Goal: Contribute content: Contribute content

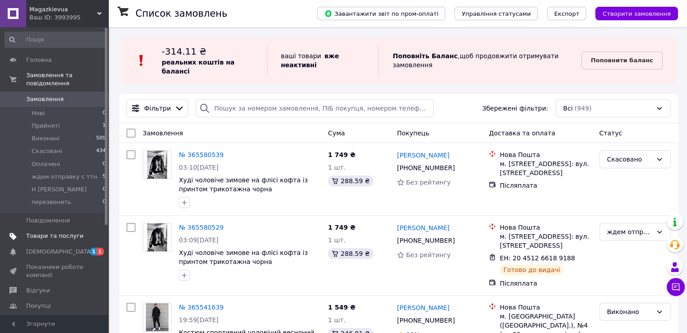
click at [78, 232] on span "Товари та послуги" at bounding box center [54, 236] width 57 height 8
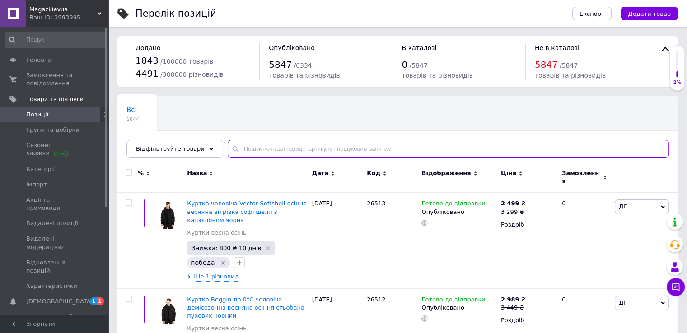
click at [248, 148] on input "text" at bounding box center [448, 149] width 441 height 18
paste input "24322"
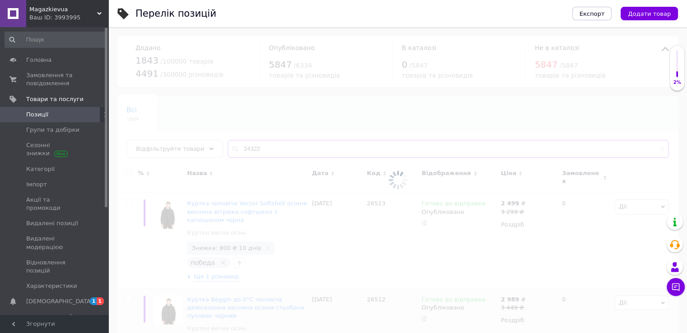
type input "24322"
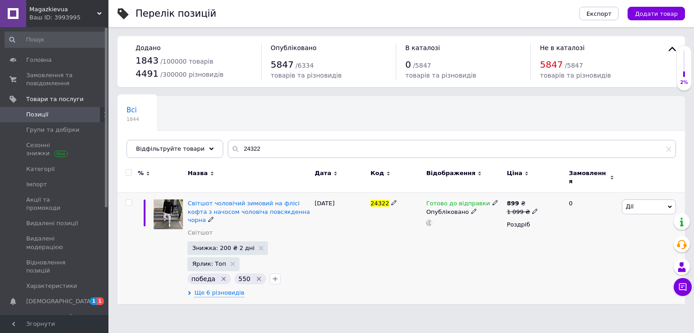
click at [532, 209] on use at bounding box center [534, 211] width 5 height 5
type input "1199"
click at [240, 210] on span "Світшот чоловічий зимовий на флісі кофта з начосом чоловіча повсякденна чорна" at bounding box center [248, 211] width 122 height 23
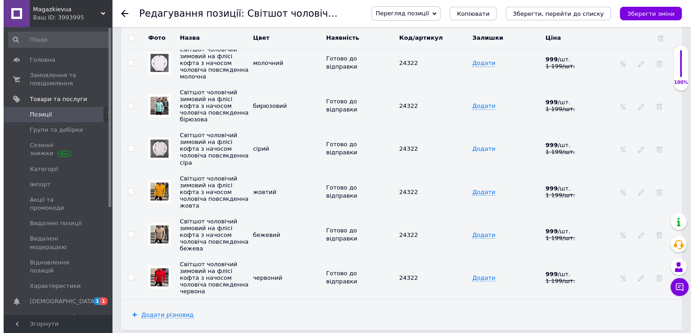
scroll to position [1581, 0]
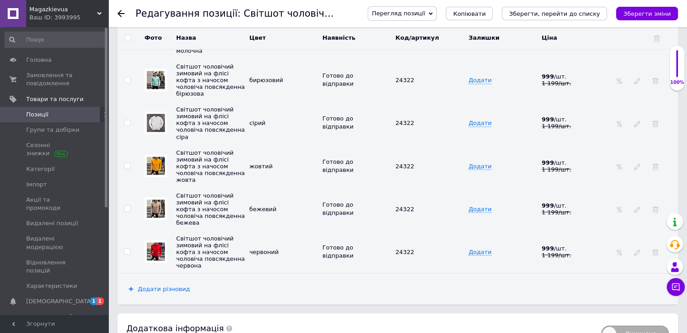
click at [160, 285] on span "Додати різновид" at bounding box center [164, 288] width 52 height 7
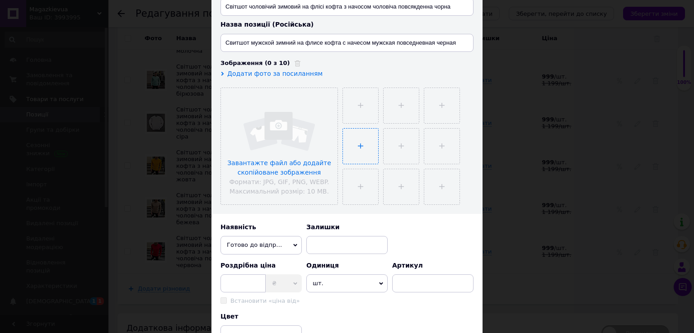
scroll to position [210, 0]
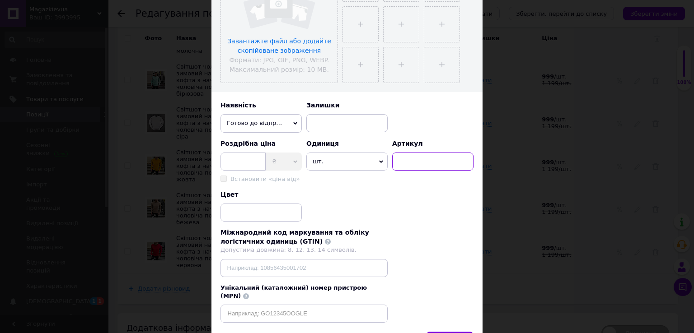
click at [418, 166] on input at bounding box center [432, 162] width 81 height 18
type input "24322"
click at [263, 214] on input at bounding box center [260, 213] width 81 height 18
paste input "темно сірий"
type input "темно сірий"
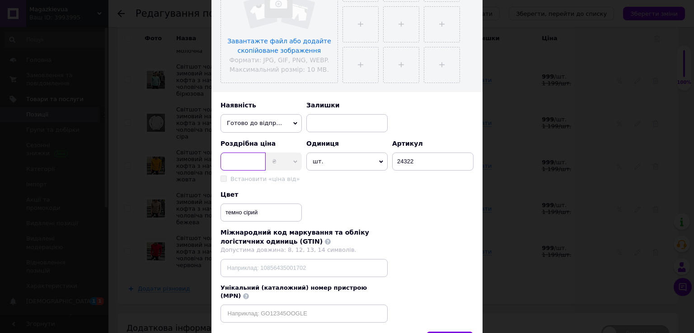
click at [242, 159] on input at bounding box center [242, 162] width 45 height 18
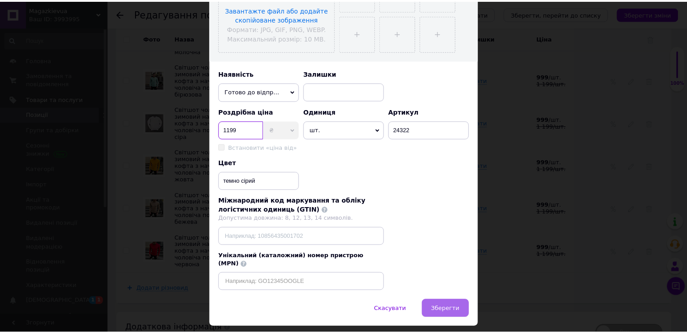
scroll to position [258, 0]
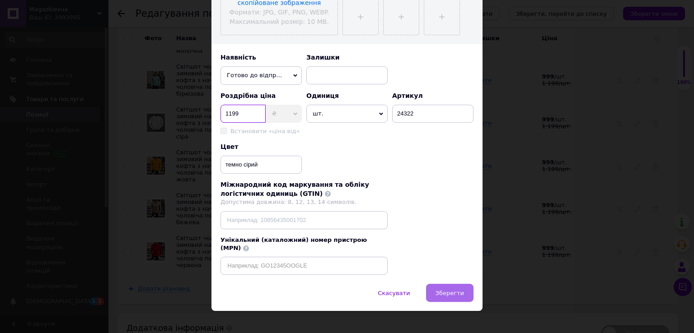
type input "1199"
click at [448, 290] on span "Зберегти" at bounding box center [449, 293] width 28 height 7
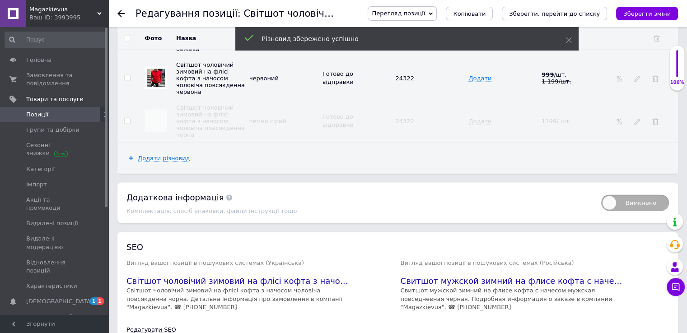
scroll to position [1763, 0]
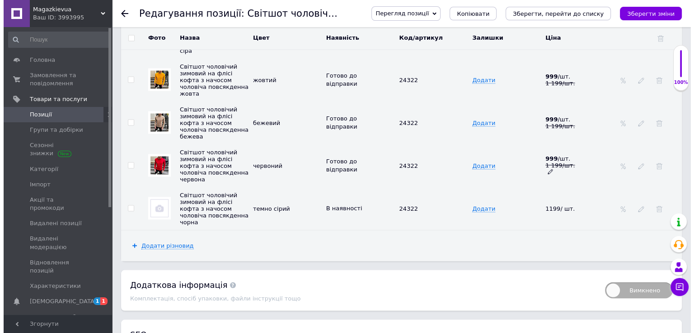
scroll to position [1658, 0]
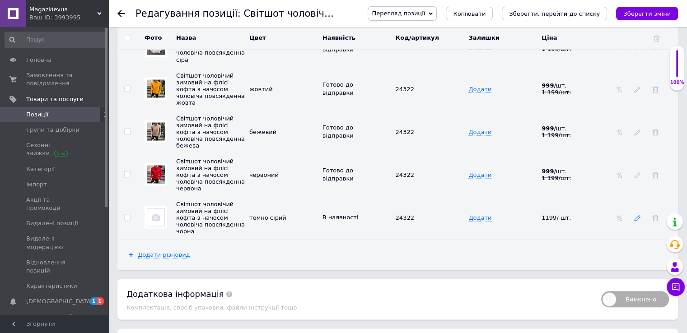
click at [636, 215] on icon at bounding box center [637, 218] width 6 height 6
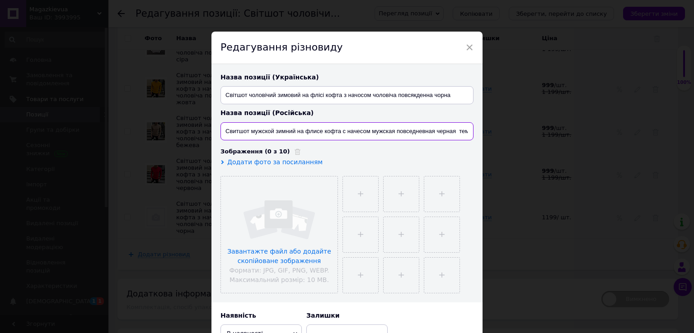
scroll to position [0, 23]
drag, startPoint x: 435, startPoint y: 133, endPoint x: 476, endPoint y: 139, distance: 41.0
click at [476, 139] on div "Назва позиції (Українська) Світшот чоловічий зимовий на флісі кофта з начосом ч…" at bounding box center [346, 183] width 271 height 238
drag, startPoint x: 468, startPoint y: 131, endPoint x: 225, endPoint y: 155, distance: 243.8
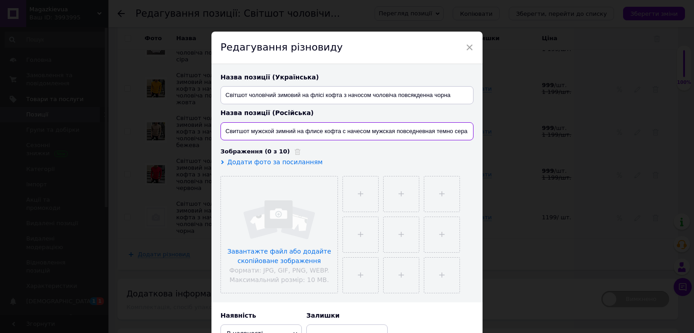
click at [220, 131] on input "Свитшот мужской зимний на флисе кофта с начесом мужская повседневная темно серая" at bounding box center [346, 131] width 253 height 18
type input "Свитшот мужской зимний на флисе кофта с начесом мужская повседневная темно серая"
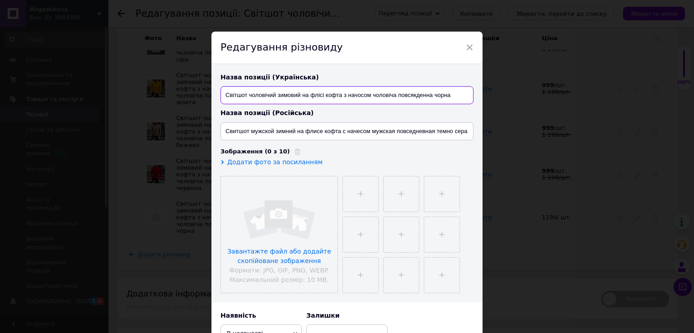
drag, startPoint x: 224, startPoint y: 90, endPoint x: 458, endPoint y: 106, distance: 233.6
click at [458, 106] on div "Назва позиції (Українська) Світшот чоловічий зимовий на флісі кофта з начосом ч…" at bounding box center [346, 106] width 253 height 67
paste input "Світшот чоловічий зимовий на флісі кофта з начосом чоловіча повсякденна темно-с…"
click at [453, 98] on input "Світшот чоловічий зимовий на флісі кофта з начосом чоловіча повсякденна темно-с…" at bounding box center [346, 95] width 253 height 18
type input "Світшот чоловічий зимовий на флісі кофта з начосом чоловіча повсякденна темно с…"
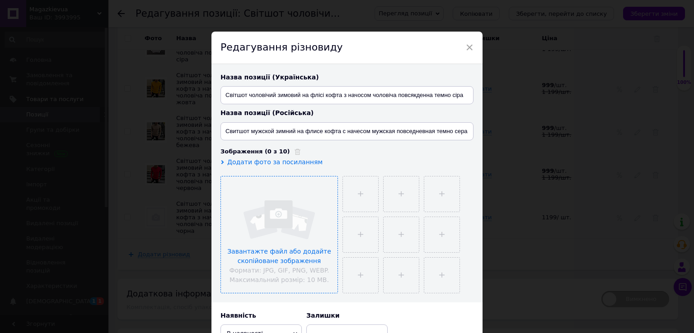
click at [290, 230] on input "file" at bounding box center [279, 235] width 117 height 117
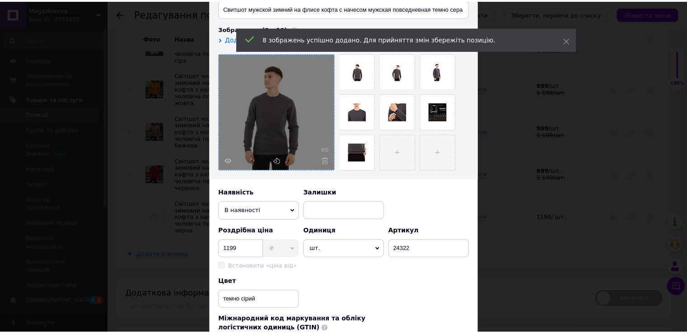
scroll to position [258, 0]
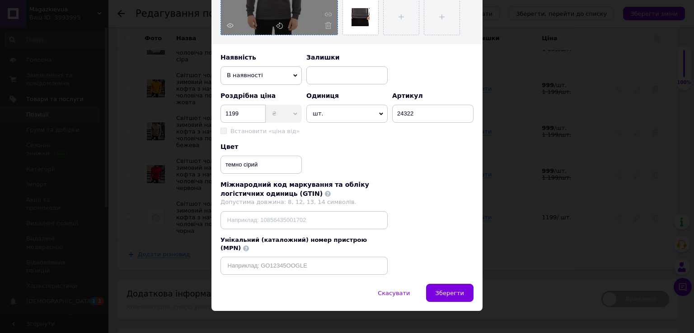
click at [453, 290] on span "Зберегти" at bounding box center [449, 293] width 28 height 7
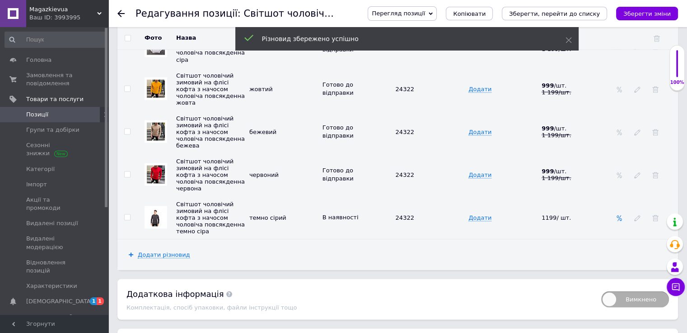
click at [620, 215] on icon at bounding box center [619, 218] width 6 height 6
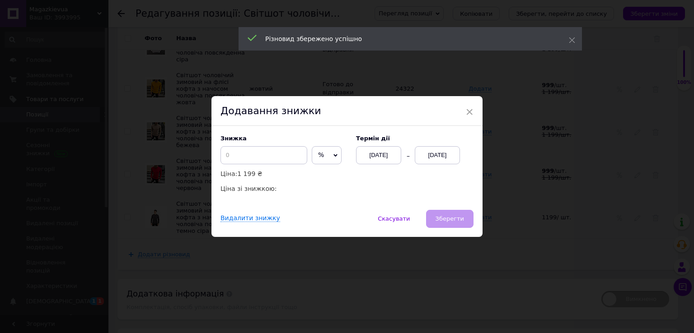
click at [317, 161] on span "%" at bounding box center [327, 155] width 30 height 18
drag, startPoint x: 317, startPoint y: 168, endPoint x: 314, endPoint y: 173, distance: 5.5
click at [317, 168] on ul "₴" at bounding box center [327, 174] width 30 height 18
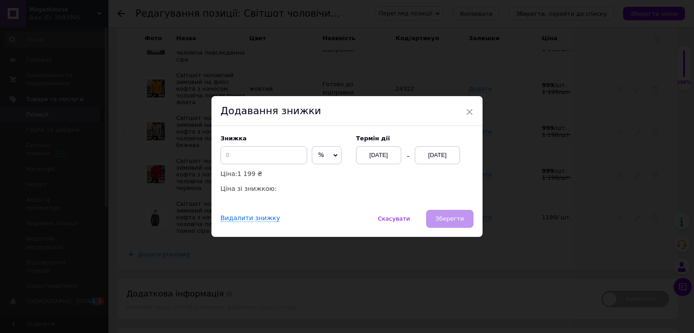
click at [314, 163] on span "%" at bounding box center [327, 155] width 30 height 18
click at [320, 173] on li "₴" at bounding box center [326, 174] width 29 height 13
click at [260, 163] on input at bounding box center [263, 155] width 87 height 18
type input "200"
drag, startPoint x: 464, startPoint y: 111, endPoint x: 455, endPoint y: 116, distance: 10.7
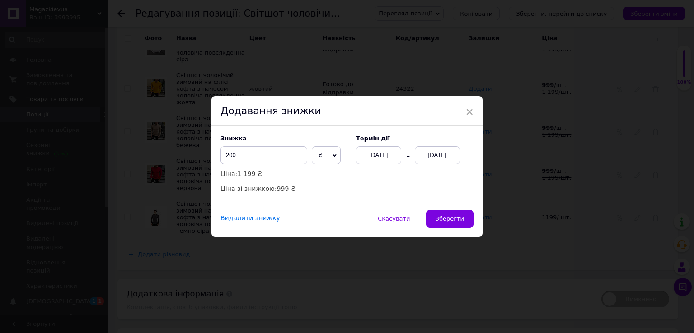
click at [463, 111] on div "× Додавання знижки Знижка 200 ₴ % Ціна: 1 199 ₴ Ціна зі знижкою: 999 ₴ Термін д…" at bounding box center [346, 166] width 271 height 141
click at [466, 111] on span "×" at bounding box center [469, 111] width 8 height 15
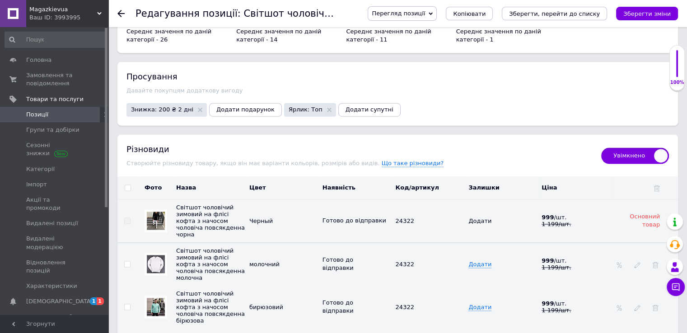
scroll to position [1342, 0]
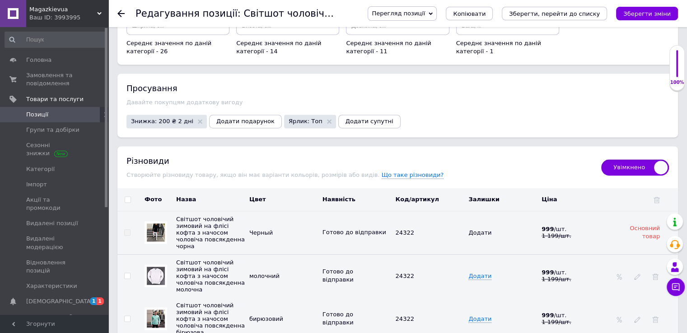
click at [170, 118] on span "Знижка: 200 ₴ 2 дні" at bounding box center [162, 121] width 62 height 6
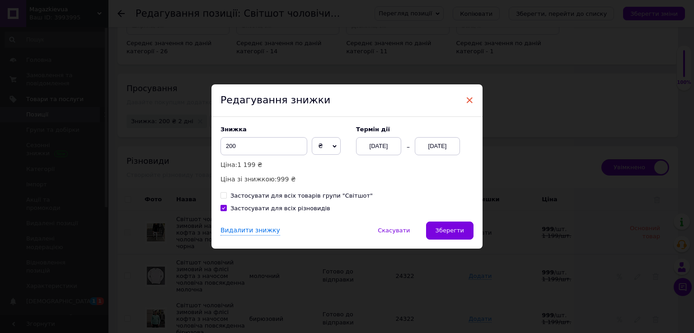
click at [466, 93] on span "×" at bounding box center [469, 100] width 8 height 15
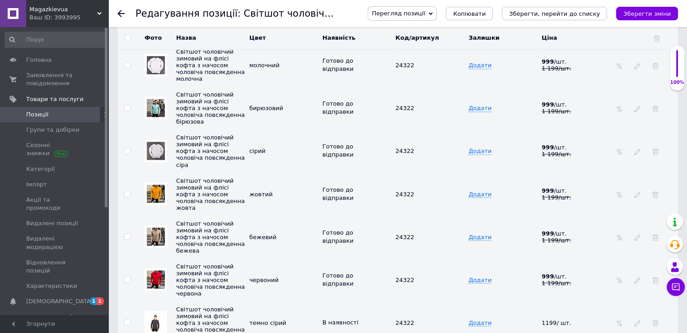
scroll to position [1763, 0]
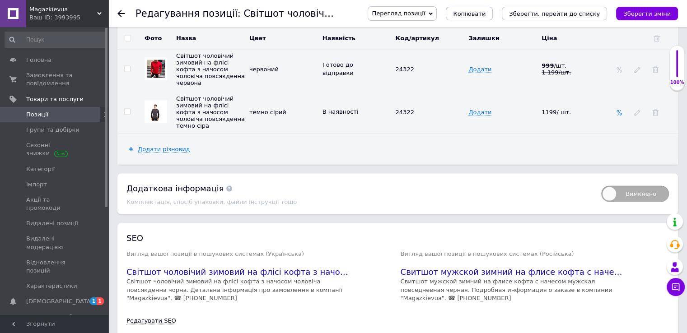
click at [620, 110] on icon at bounding box center [619, 113] width 6 height 6
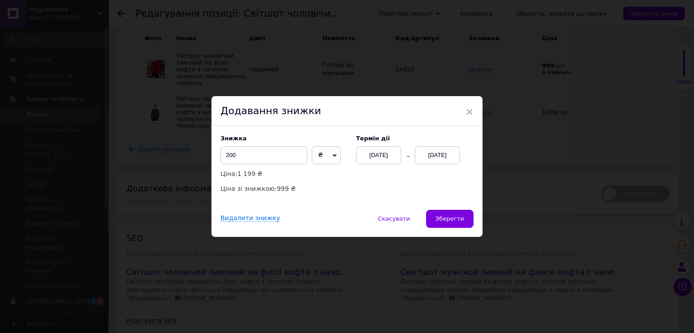
click at [423, 158] on div "[DATE]" at bounding box center [437, 155] width 45 height 18
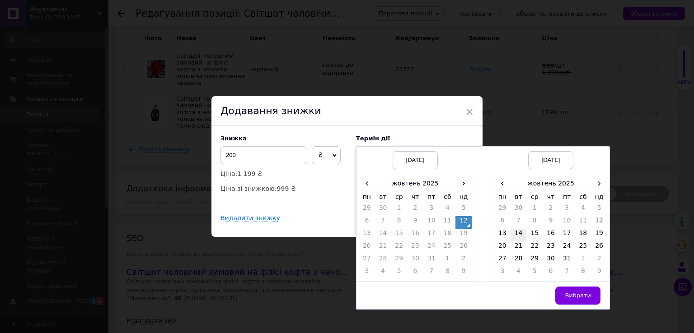
click at [519, 234] on td "14" at bounding box center [518, 235] width 16 height 13
click at [565, 299] on button "Вибрати" at bounding box center [577, 296] width 45 height 18
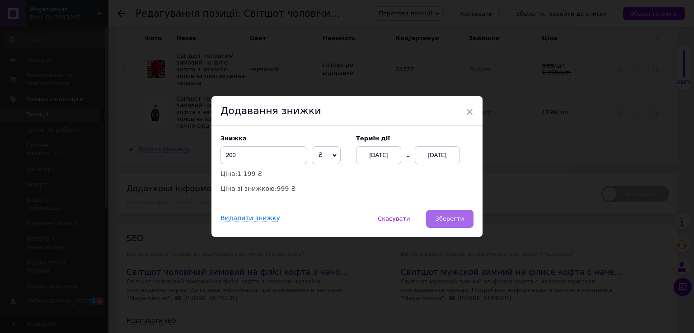
click at [439, 222] on span "Зберегти" at bounding box center [449, 218] width 28 height 7
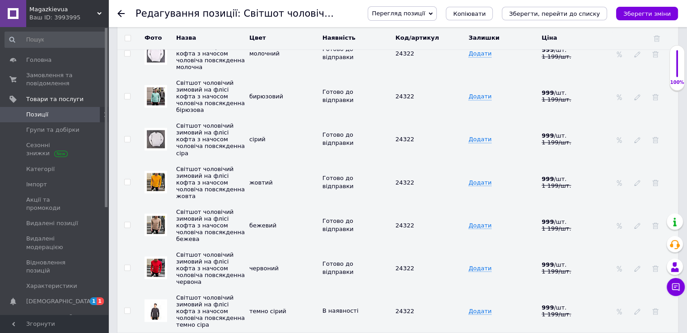
scroll to position [1553, 0]
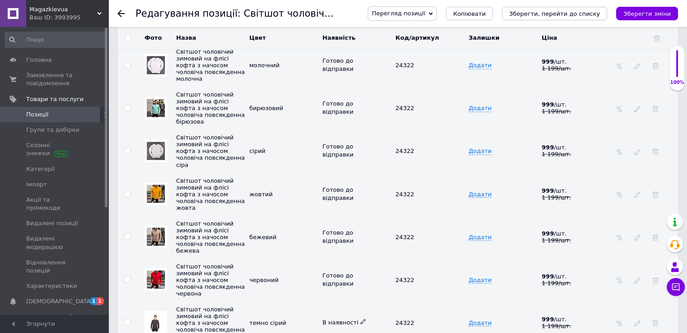
click at [360, 318] on span at bounding box center [362, 321] width 5 height 6
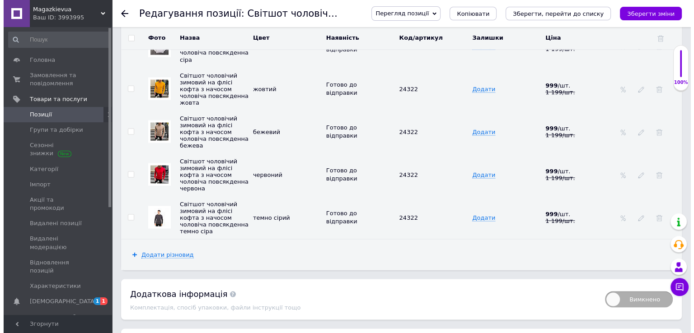
scroll to position [1763, 0]
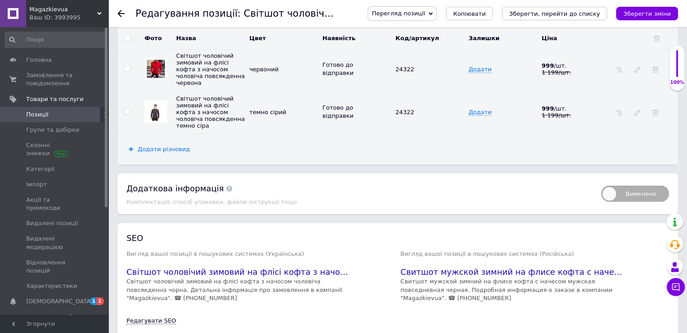
click at [172, 146] on span "Додати різновид" at bounding box center [164, 149] width 52 height 7
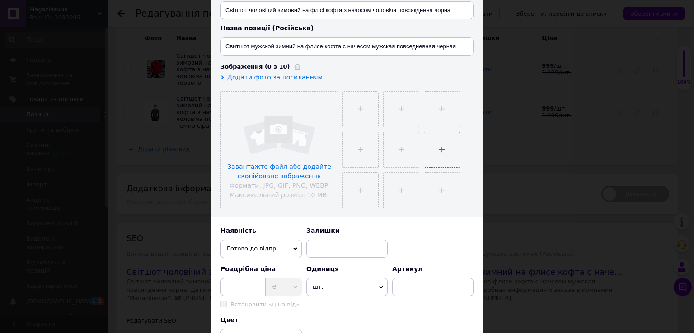
scroll to position [105, 0]
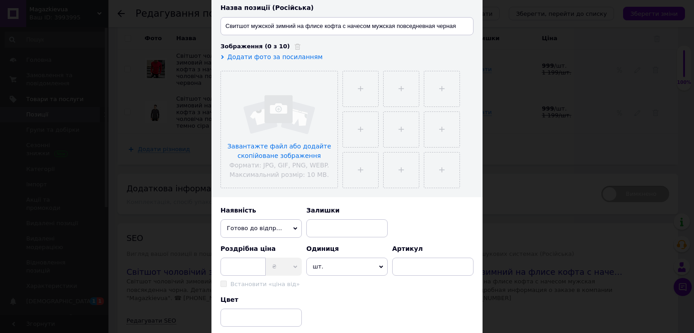
click at [402, 276] on div "Артикул" at bounding box center [432, 267] width 81 height 44
click at [402, 271] on input at bounding box center [432, 267] width 81 height 18
type input "24322"
drag, startPoint x: 259, startPoint y: 320, endPoint x: 257, endPoint y: 313, distance: 7.1
click at [258, 319] on input at bounding box center [260, 318] width 81 height 18
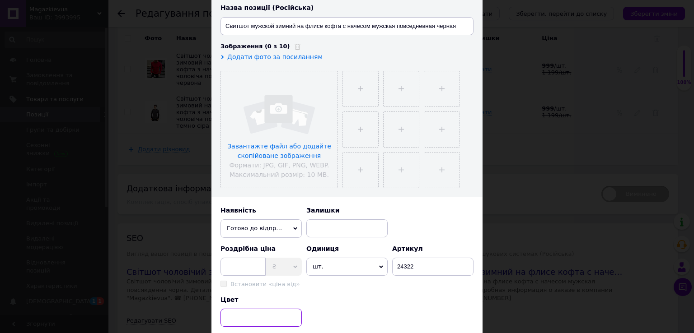
paste input "темно синій"
type input "темно синій"
click at [230, 266] on input at bounding box center [242, 267] width 45 height 18
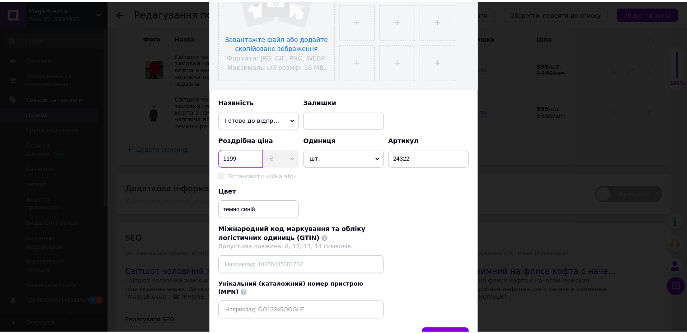
scroll to position [258, 0]
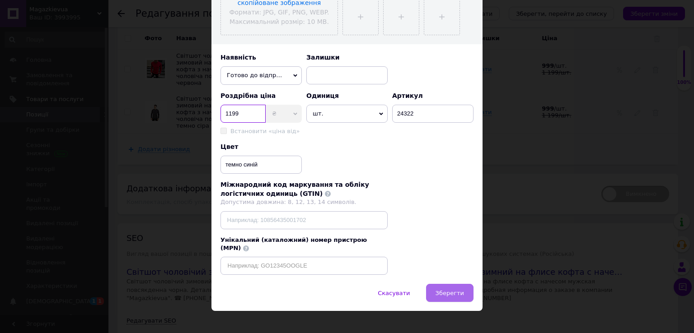
type input "1199"
drag, startPoint x: 453, startPoint y: 282, endPoint x: 428, endPoint y: 276, distance: 25.6
click at [453, 290] on span "Зберегти" at bounding box center [449, 293] width 28 height 7
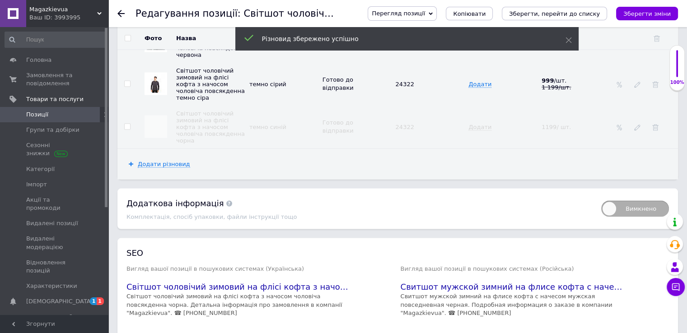
scroll to position [1805, 0]
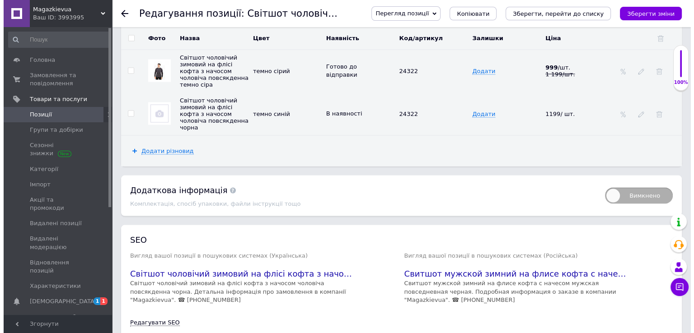
scroll to position [1699, 0]
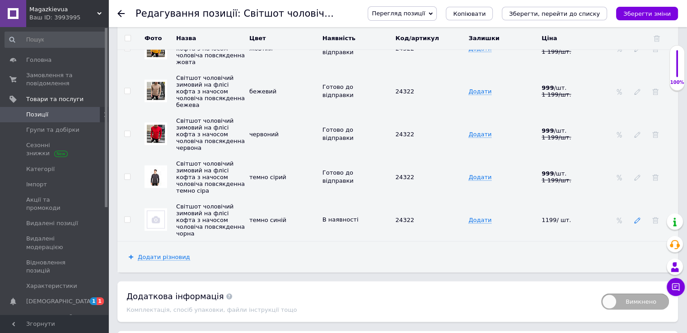
click at [636, 217] on icon at bounding box center [637, 220] width 6 height 6
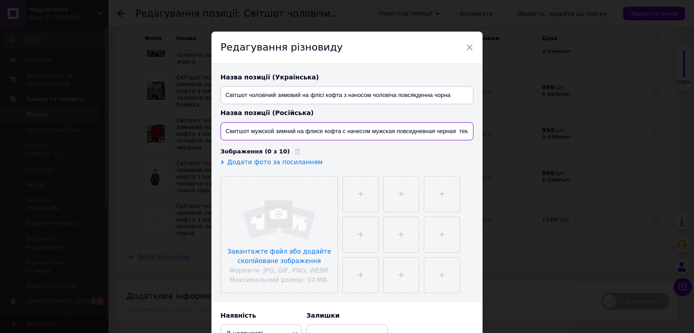
scroll to position [0, 23]
drag, startPoint x: 435, startPoint y: 134, endPoint x: 468, endPoint y: 144, distance: 34.0
click at [468, 144] on div "Назва позиції (Українська) Світшот чоловічий зимовий на флісі кофта з начосом ч…" at bounding box center [346, 183] width 271 height 238
type input "Свитшот мужской зимний на флисе кофта с начесом мужская повседневная темно синяя"
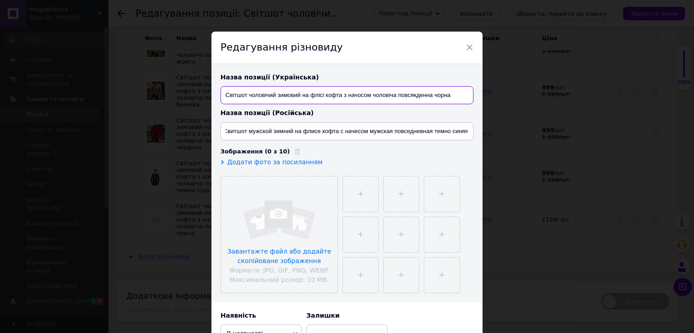
scroll to position [0, 0]
drag, startPoint x: 459, startPoint y: 100, endPoint x: 220, endPoint y: 100, distance: 239.9
click at [220, 100] on input "Світшот чоловічий зимовий на флісі кофта з начосом чоловіча повсякденна чорна" at bounding box center [346, 95] width 253 height 18
paste input "Світшот чоловічий зимовий на флісі кофта з начосом чоловіча повсякденна темно с…"
type input "Світшот чоловічий зимовий на флісі кофта з начосом чоловіча повсякденна темно с…"
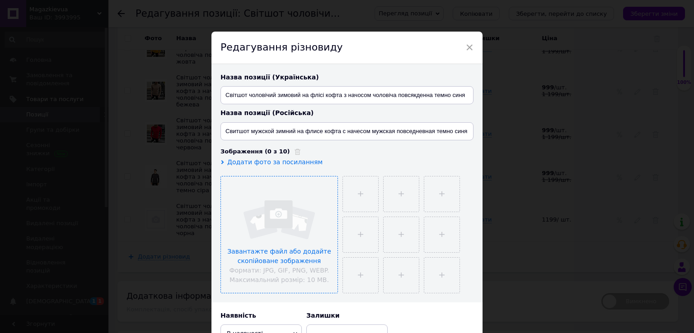
click at [266, 210] on input "file" at bounding box center [279, 235] width 117 height 117
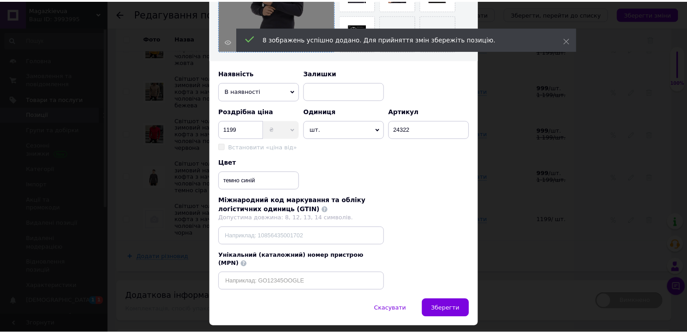
scroll to position [258, 0]
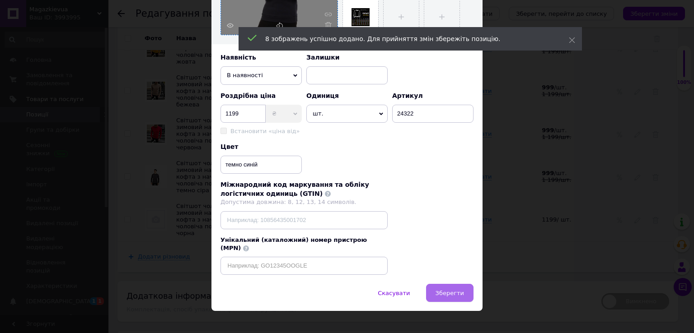
click at [446, 290] on span "Зберегти" at bounding box center [449, 293] width 28 height 7
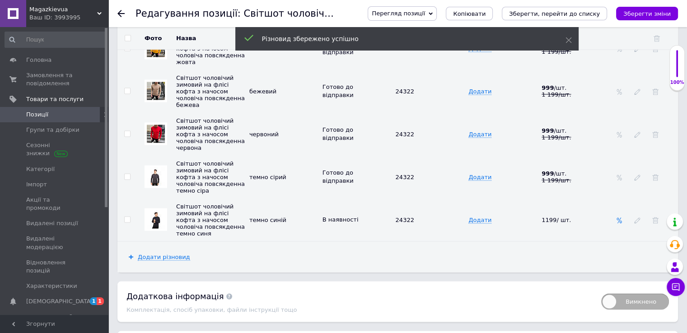
click at [619, 217] on icon at bounding box center [619, 220] width 6 height 6
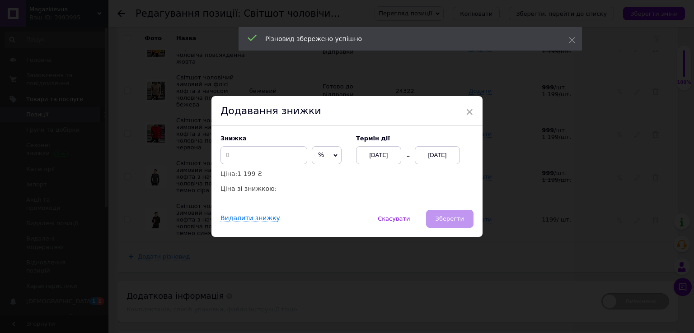
click at [325, 157] on span "%" at bounding box center [327, 155] width 30 height 18
click at [325, 177] on li "₴" at bounding box center [326, 174] width 29 height 13
click at [276, 159] on input at bounding box center [263, 155] width 87 height 18
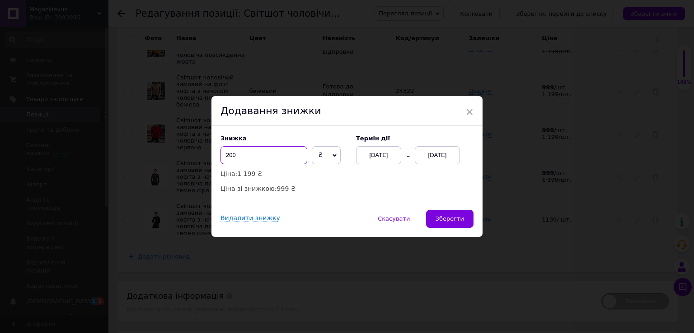
type input "200"
click at [426, 161] on div "[DATE]" at bounding box center [437, 155] width 45 height 18
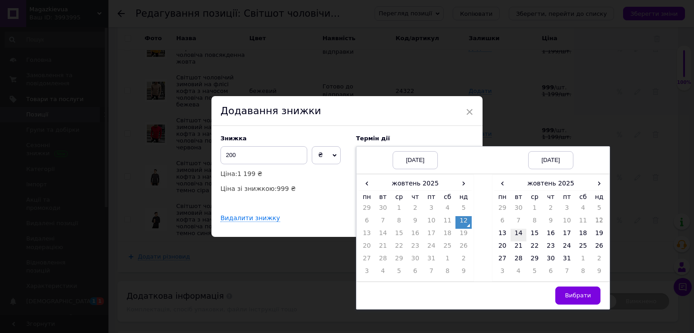
click at [517, 236] on td "14" at bounding box center [518, 235] width 16 height 13
drag, startPoint x: 585, startPoint y: 299, endPoint x: 551, endPoint y: 277, distance: 40.8
click at [584, 299] on span "Вибрати" at bounding box center [578, 295] width 26 height 7
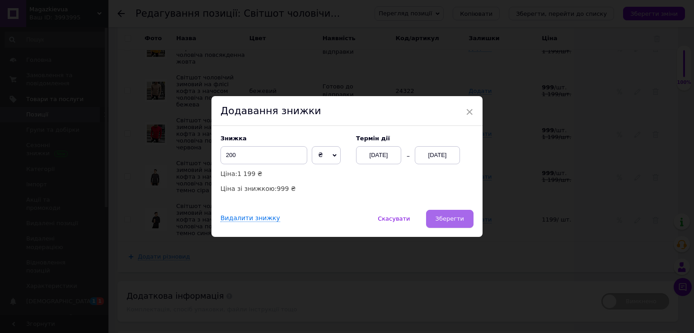
click at [454, 222] on span "Зберегти" at bounding box center [449, 218] width 28 height 7
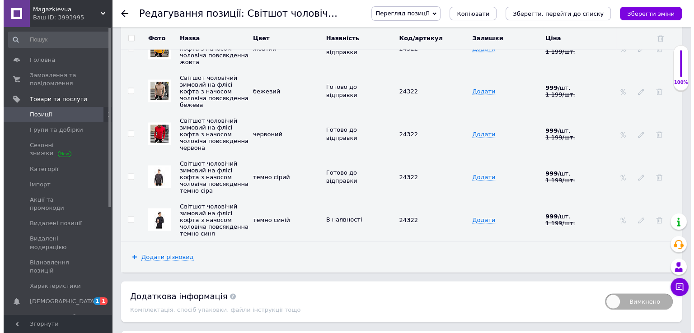
scroll to position [1805, 0]
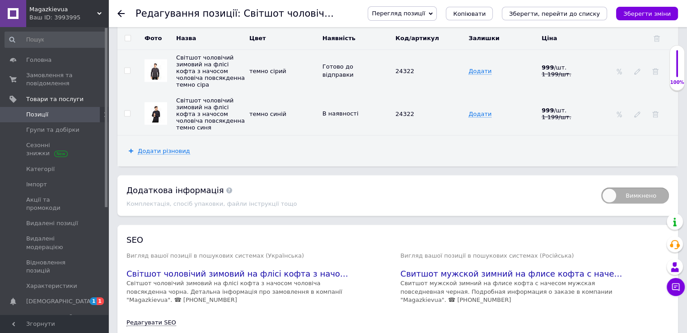
click at [360, 110] on icon at bounding box center [362, 112] width 5 height 5
click at [354, 150] on li "Готово до відправки" at bounding box center [355, 160] width 72 height 21
click at [179, 148] on span "Додати різновид" at bounding box center [164, 151] width 52 height 7
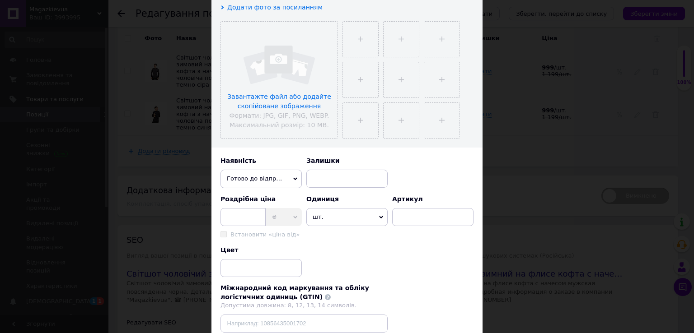
scroll to position [210, 0]
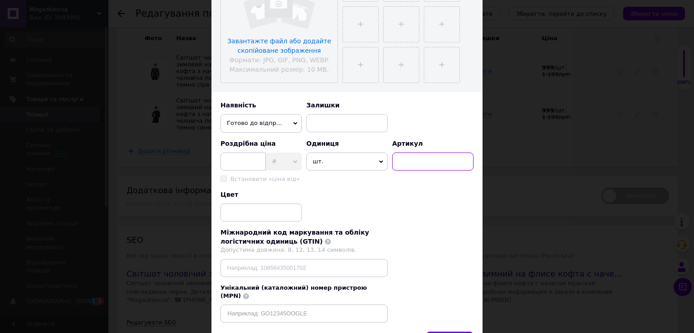
click at [414, 163] on input at bounding box center [432, 162] width 81 height 18
type input "24322"
click at [280, 206] on input at bounding box center [260, 213] width 81 height 18
paste input "шоколадний"
type input "шоколадний"
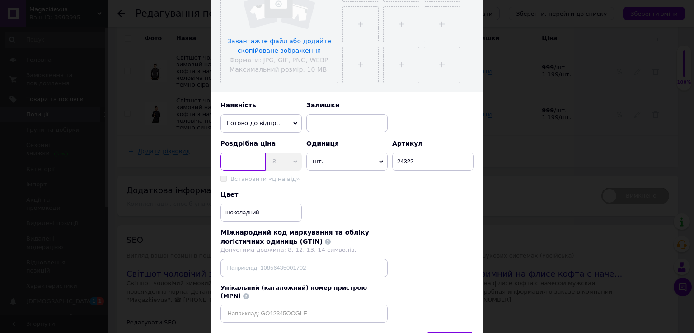
click at [245, 161] on input at bounding box center [242, 162] width 45 height 18
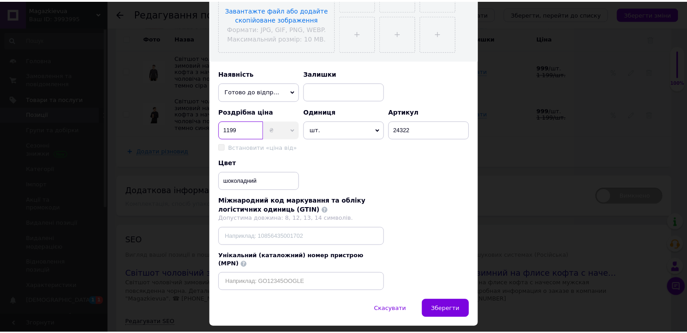
scroll to position [258, 0]
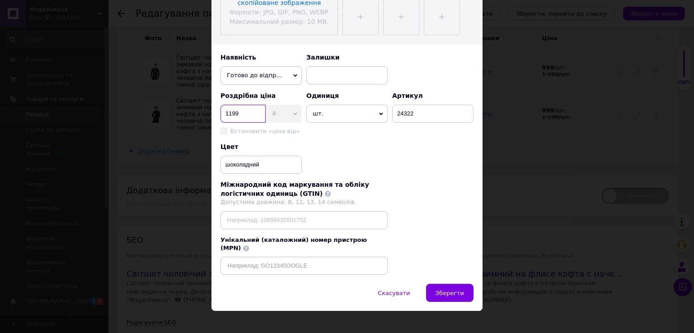
type input "1199"
click at [433, 285] on button "Зберегти" at bounding box center [449, 293] width 47 height 18
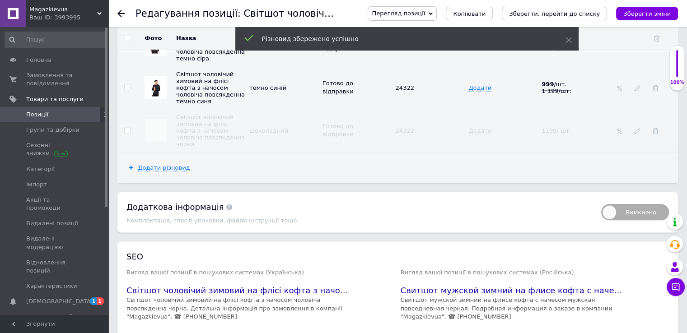
scroll to position [1845, 0]
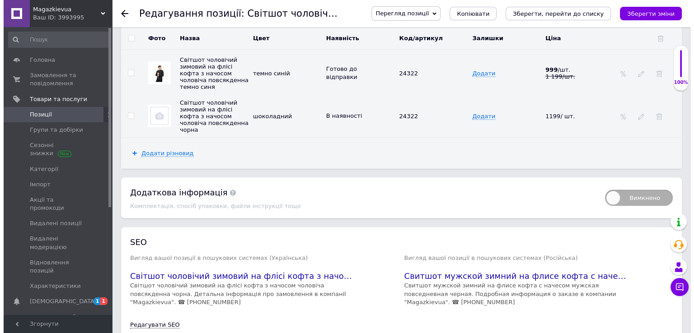
scroll to position [1740, 0]
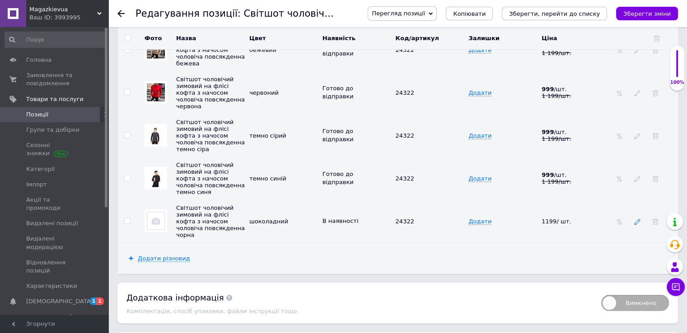
click at [636, 219] on icon at bounding box center [637, 222] width 6 height 6
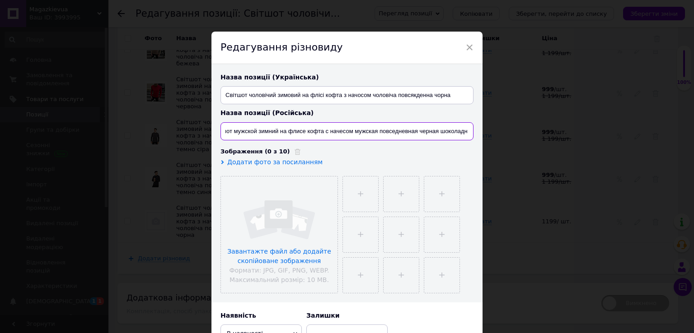
scroll to position [0, 23]
drag, startPoint x: 435, startPoint y: 133, endPoint x: 471, endPoint y: 140, distance: 36.9
click at [472, 140] on div "Назва позиції (Українська) Світшот чоловічий зимовий на флісі кофта з начосом ч…" at bounding box center [346, 183] width 271 height 238
type input "Свитшот мужской зимний на флисе кофта с начесом мужская повседневная шоколадная"
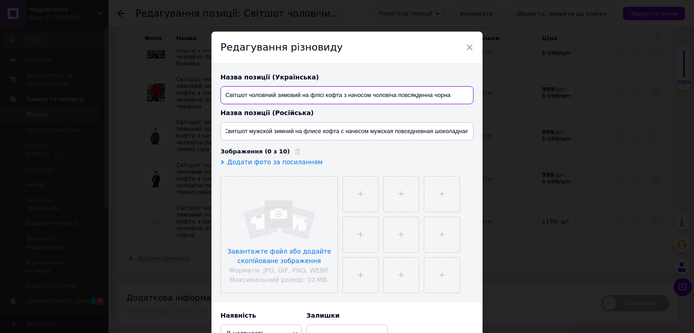
scroll to position [0, 0]
drag, startPoint x: 455, startPoint y: 97, endPoint x: 222, endPoint y: 92, distance: 233.6
click at [222, 92] on input "Світшот чоловічий зимовий на флісі кофта з начосом чоловіча повсякденна чорна" at bounding box center [346, 95] width 253 height 18
paste input "Світшот чоловічий зимовий на флісі кофта з начосом чоловіча повсякденна шоколад…"
type input "Світшот чоловічий зимовий на флісі кофта з начосом чоловіча повсякденна шоколад…"
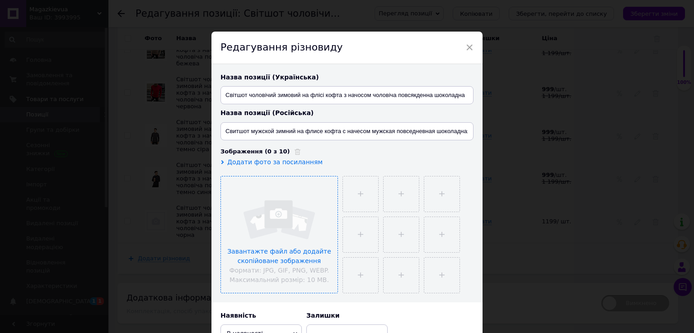
click at [274, 255] on input "file" at bounding box center [279, 235] width 117 height 117
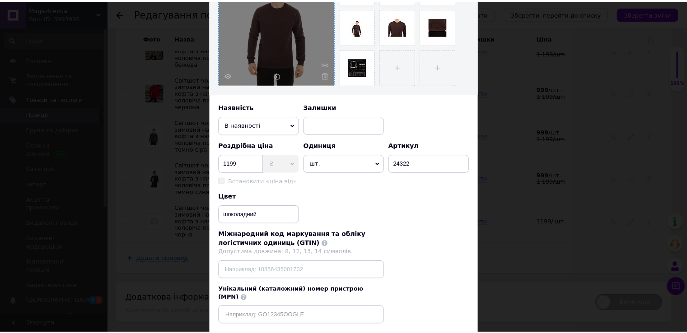
scroll to position [258, 0]
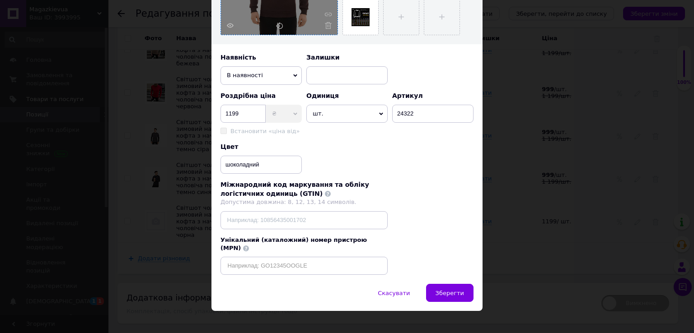
click at [440, 290] on span "Зберегти" at bounding box center [449, 293] width 28 height 7
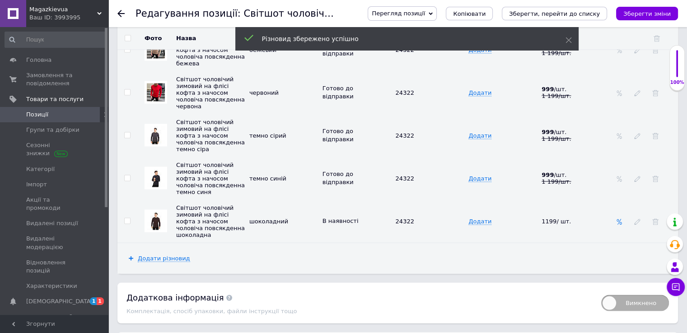
click at [620, 219] on icon at bounding box center [619, 222] width 6 height 6
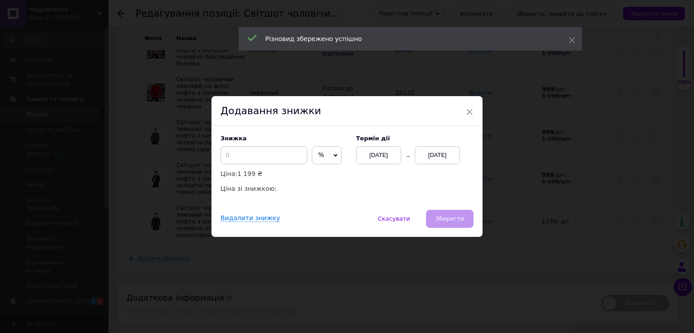
click at [323, 159] on span "%" at bounding box center [327, 155] width 30 height 18
click at [318, 175] on li "₴" at bounding box center [326, 174] width 29 height 13
click at [257, 157] on input at bounding box center [263, 155] width 87 height 18
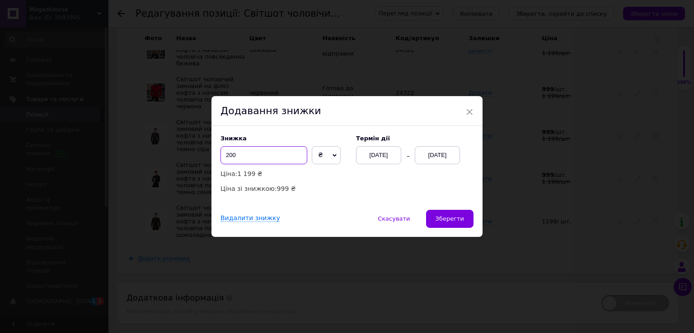
type input "200"
click at [444, 155] on div "[DATE]" at bounding box center [437, 155] width 45 height 18
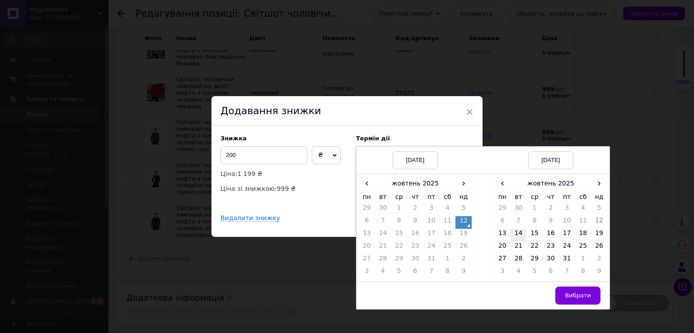
click at [516, 237] on td "14" at bounding box center [518, 235] width 16 height 13
click at [565, 298] on button "Вибрати" at bounding box center [577, 296] width 45 height 18
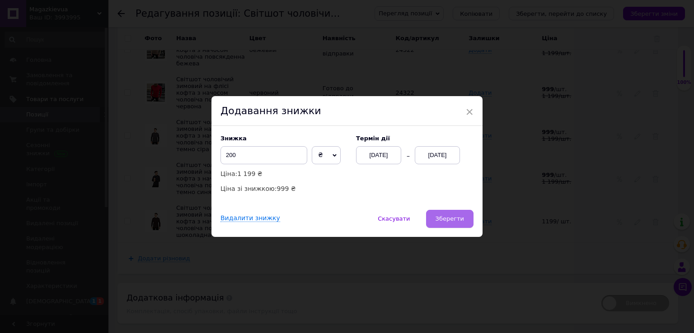
click at [454, 219] on span "Зберегти" at bounding box center [449, 218] width 28 height 7
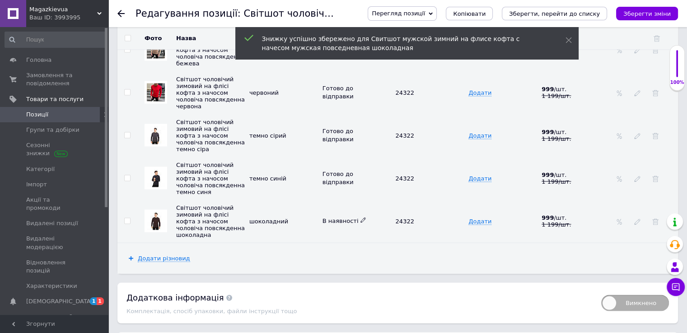
click at [360, 217] on span at bounding box center [362, 220] width 5 height 6
click at [365, 258] on li "Готово до відправки" at bounding box center [355, 268] width 72 height 21
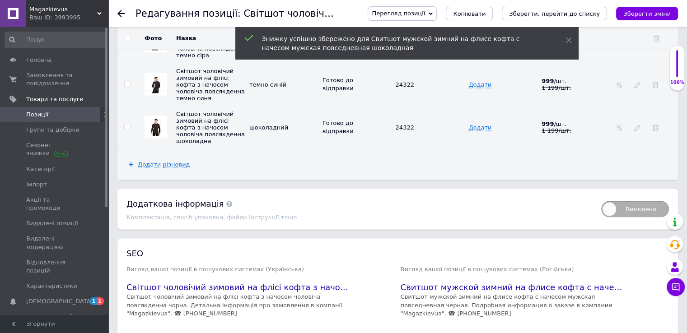
scroll to position [1845, 0]
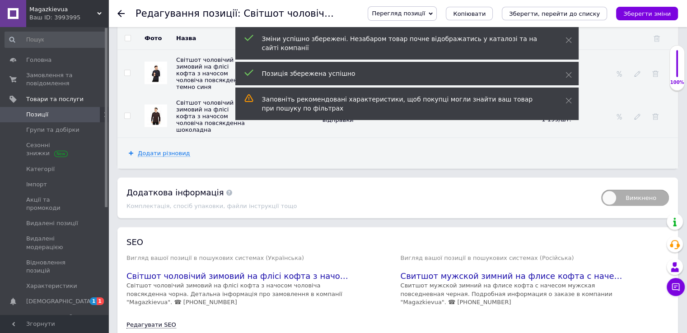
click at [122, 11] on icon at bounding box center [120, 13] width 7 height 7
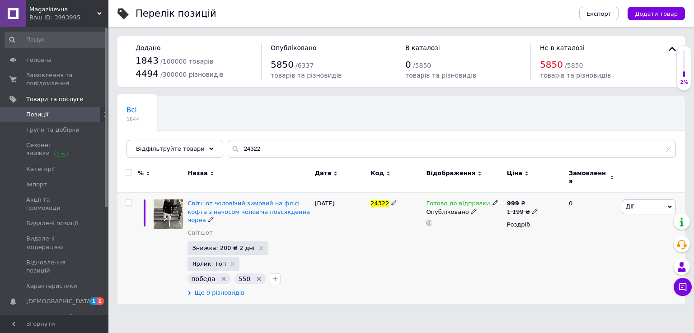
click at [225, 289] on span "Ще 9 різновидів" at bounding box center [219, 293] width 50 height 8
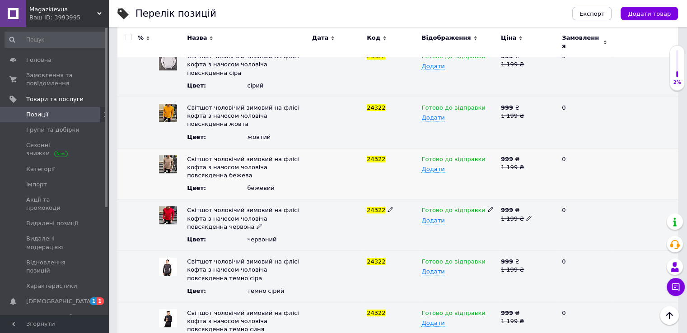
scroll to position [354, 0]
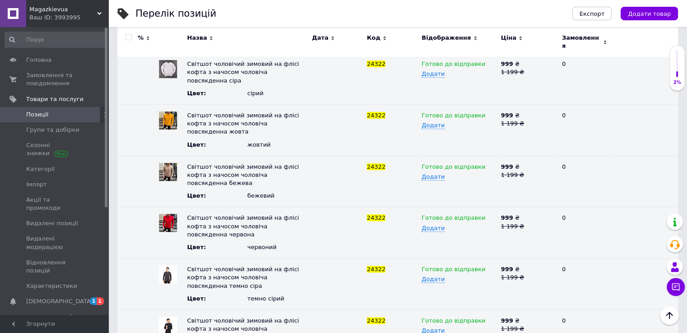
click at [85, 117] on span at bounding box center [96, 115] width 25 height 8
